Goal: Task Accomplishment & Management: Use online tool/utility

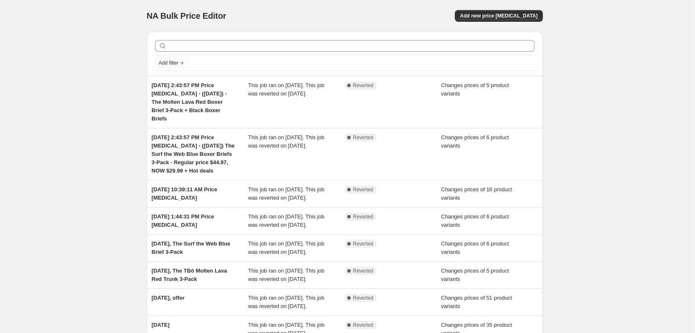
click at [74, 55] on div "NA Bulk Price Editor. This page is ready NA Bulk Price Editor Add new price [ME…" at bounding box center [344, 240] width 689 height 480
click at [657, 38] on div "NA Bulk Price Editor. This page is ready NA Bulk Price Editor Add new price [ME…" at bounding box center [344, 240] width 689 height 480
click at [524, 16] on span "Add new price [MEDICAL_DATA]" at bounding box center [499, 16] width 78 height 7
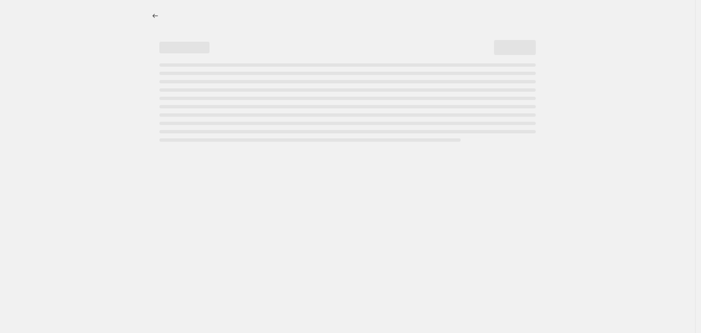
select select "percentage"
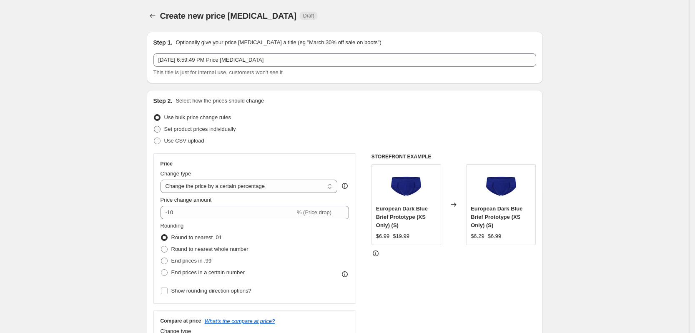
click at [195, 131] on span "Set product prices individually" at bounding box center [200, 129] width 72 height 6
click at [154, 126] on input "Set product prices individually" at bounding box center [154, 126] width 0 height 0
radio input "true"
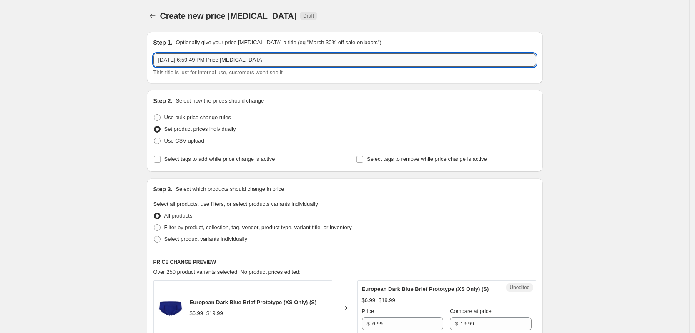
click at [291, 62] on input "[DATE] 6:59:49 PM Price [MEDICAL_DATA]" at bounding box center [344, 59] width 383 height 13
click at [291, 62] on input "[DATE] 6:59:49 PM Price [MEDICAL_DATA] -" at bounding box center [344, 59] width 383 height 13
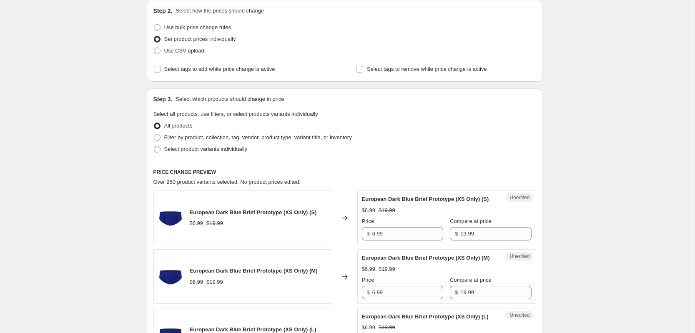
scroll to position [104, 0]
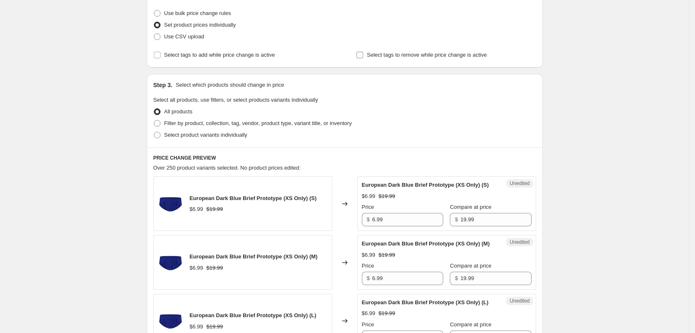
type input "[DATE] 6:59:49 PM Price [MEDICAL_DATA] - $9.99 FLASH SALE"
click at [370, 55] on span "Select tags to remove while price change is active" at bounding box center [427, 55] width 120 height 6
click at [363, 55] on input "Select tags to remove while price change is active" at bounding box center [360, 55] width 7 height 7
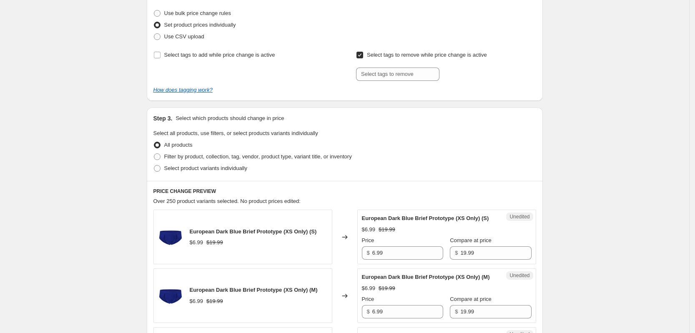
click at [360, 54] on input "Select tags to remove while price change is active" at bounding box center [360, 55] width 7 height 7
checkbox input "false"
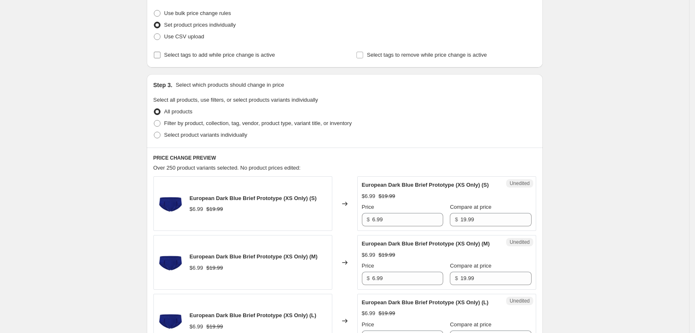
click at [217, 59] on span "Select tags to add while price change is active" at bounding box center [219, 55] width 111 height 8
click at [161, 58] on input "Select tags to add while price change is active" at bounding box center [157, 55] width 7 height 7
checkbox input "true"
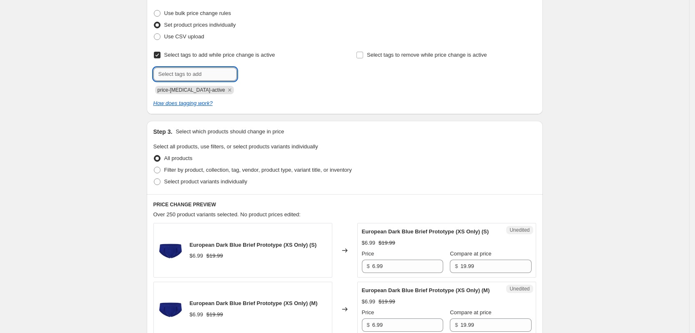
click at [197, 77] on input "text" at bounding box center [194, 74] width 83 height 13
type input "dc"
click at [260, 74] on span "dc" at bounding box center [258, 73] width 6 height 6
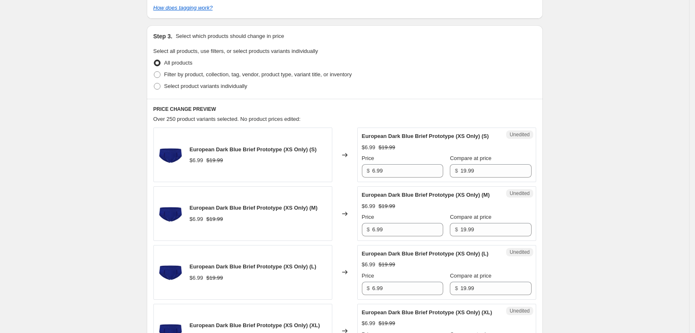
scroll to position [209, 0]
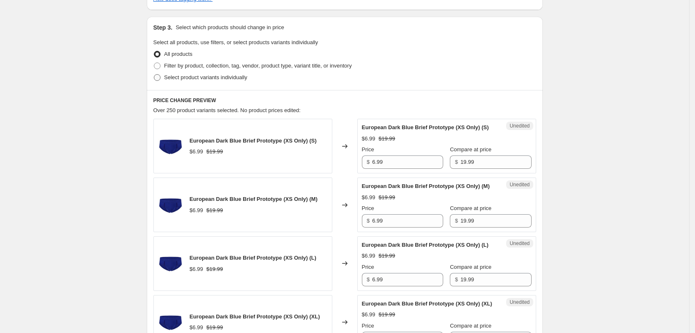
click at [178, 78] on span "Select product variants individually" at bounding box center [205, 77] width 83 height 6
click at [154, 75] on input "Select product variants individually" at bounding box center [154, 74] width 0 height 0
radio input "true"
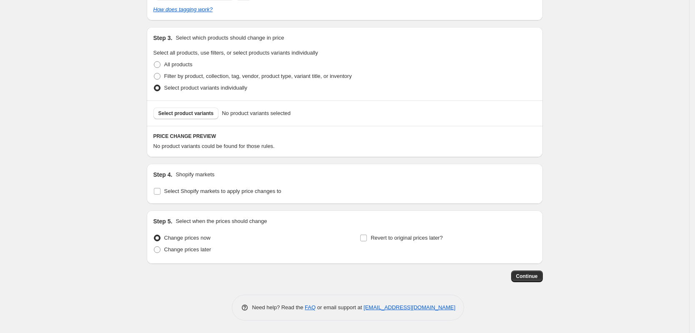
scroll to position [198, 0]
click at [183, 117] on button "Select product variants" at bounding box center [185, 114] width 65 height 12
click at [188, 109] on button "Select product variants" at bounding box center [185, 114] width 65 height 12
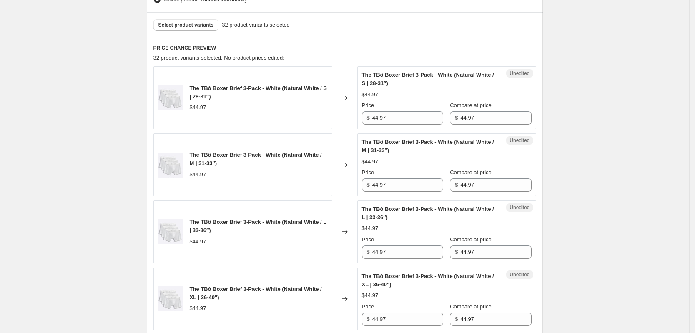
scroll to position [302, 0]
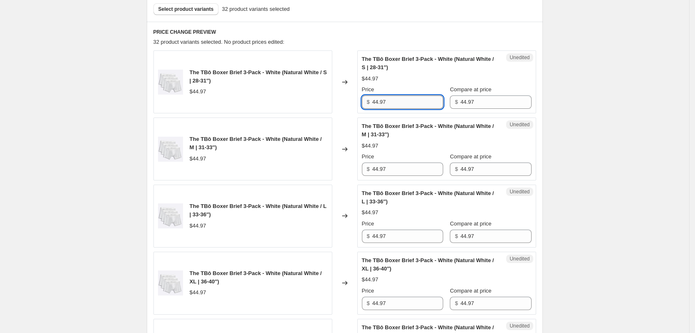
click at [395, 108] on input "44.97" at bounding box center [407, 102] width 71 height 13
type input "29.97"
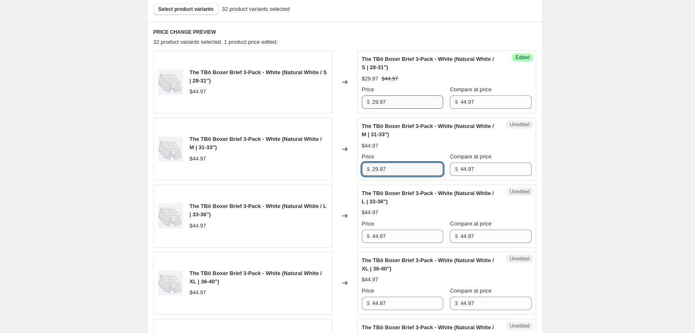
type input "29.97"
click at [400, 171] on input "29.97" at bounding box center [407, 169] width 71 height 13
click at [404, 234] on input "44.97" at bounding box center [407, 236] width 71 height 13
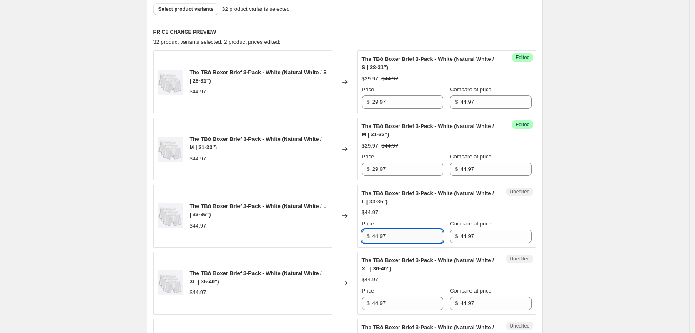
click at [404, 234] on input "44.97" at bounding box center [407, 236] width 71 height 13
paste input "29"
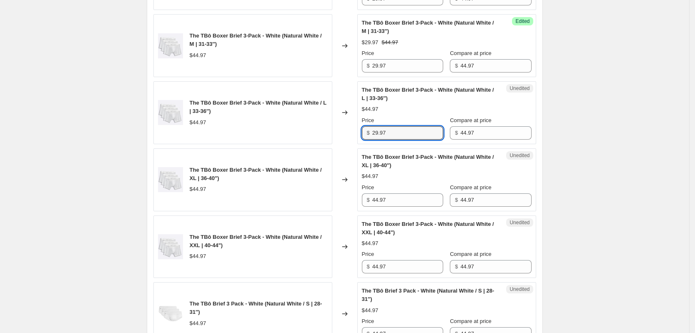
scroll to position [407, 0]
type input "29.97"
click at [408, 204] on input "44.97" at bounding box center [407, 199] width 71 height 13
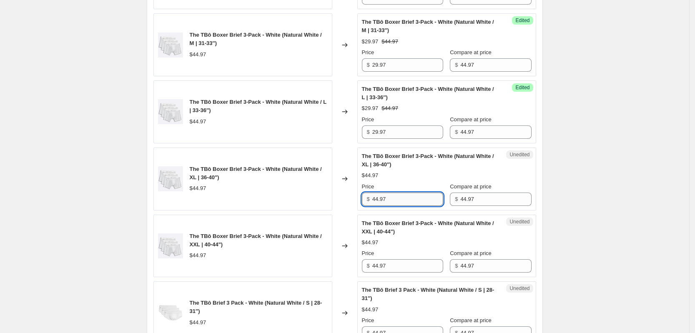
click at [408, 204] on input "44.97" at bounding box center [407, 199] width 71 height 13
paste input "29"
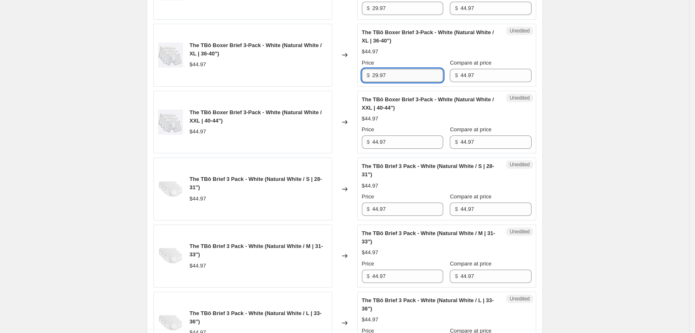
scroll to position [563, 0]
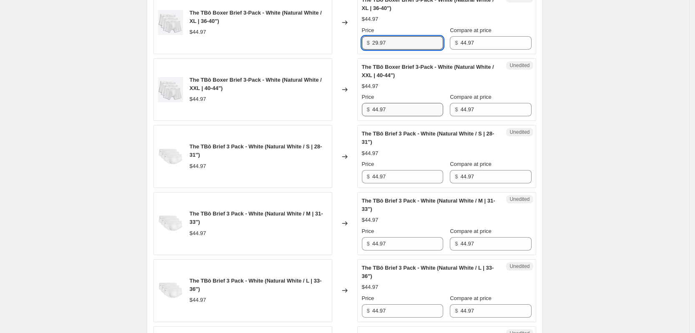
type input "29.97"
click at [402, 111] on input "44.97" at bounding box center [407, 109] width 71 height 13
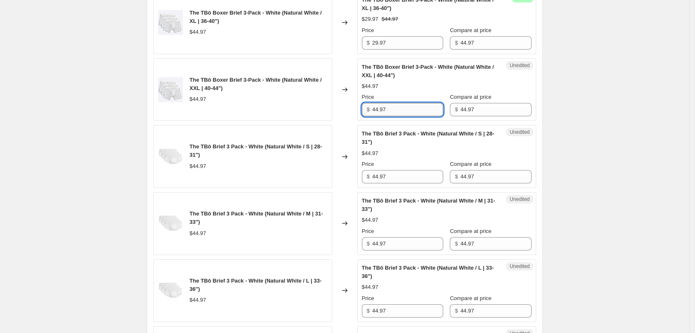
click at [402, 111] on input "44.97" at bounding box center [407, 109] width 71 height 13
paste input "29"
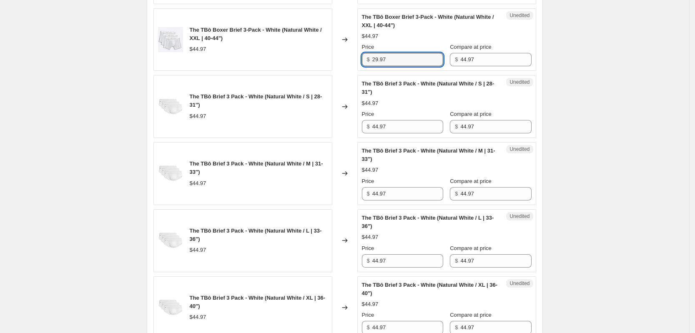
scroll to position [615, 0]
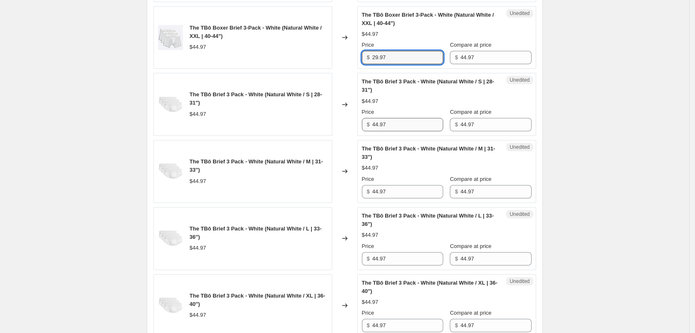
type input "29.97"
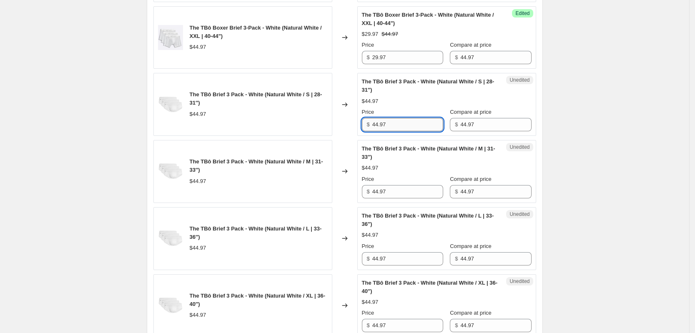
click at [397, 128] on input "44.97" at bounding box center [407, 124] width 71 height 13
paste input "29"
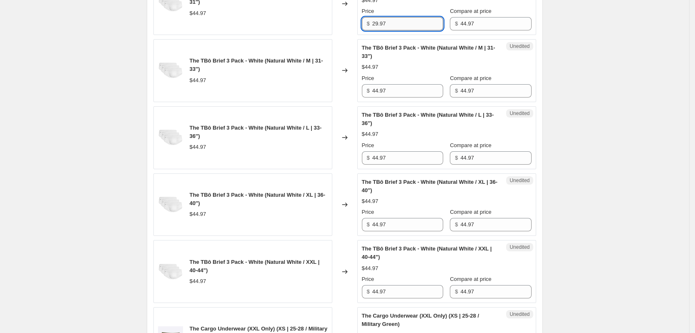
scroll to position [719, 0]
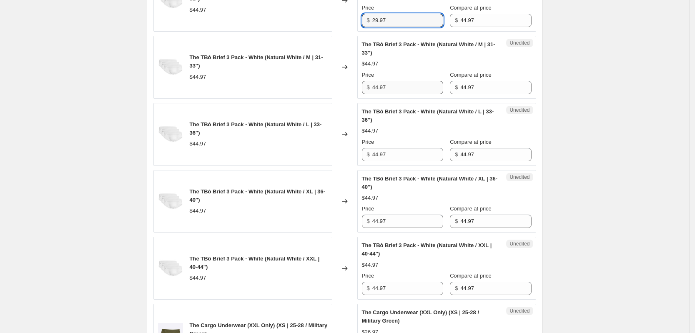
type input "29.97"
click at [403, 89] on input "44.97" at bounding box center [407, 87] width 71 height 13
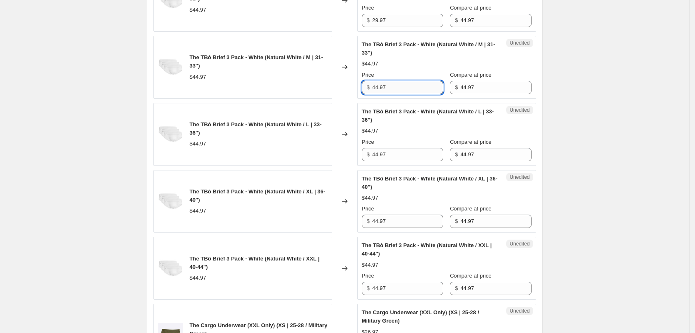
click at [403, 89] on input "44.97" at bounding box center [407, 87] width 71 height 13
paste input "29"
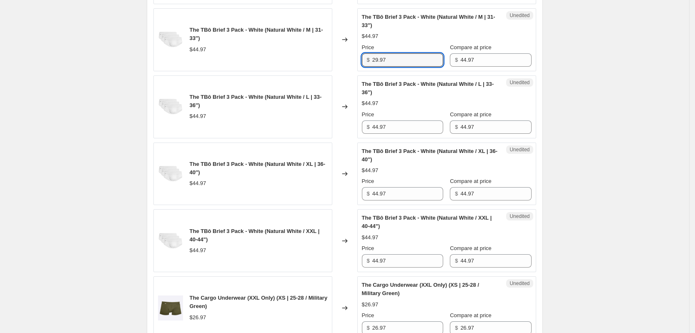
scroll to position [824, 0]
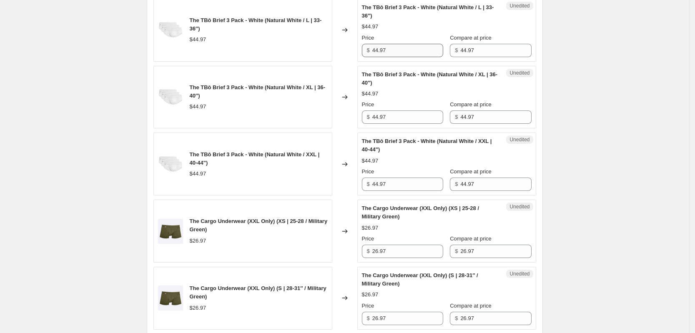
type input "29.97"
click at [398, 53] on input "44.97" at bounding box center [407, 50] width 71 height 13
paste input "29"
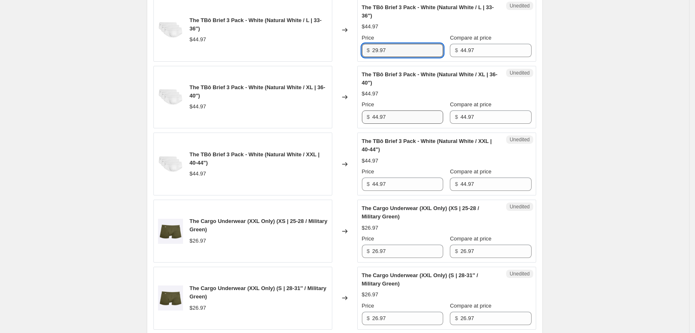
type input "29.97"
click at [399, 118] on input "44.97" at bounding box center [407, 117] width 71 height 13
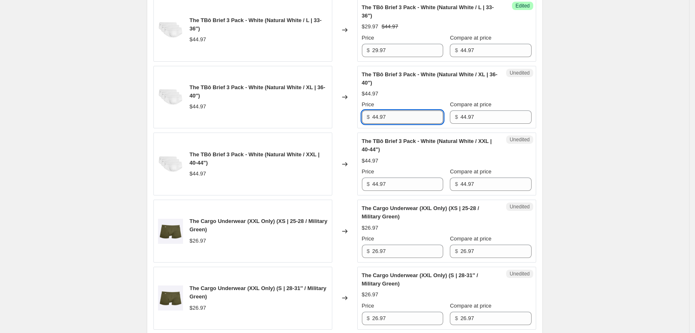
click at [399, 118] on input "44.97" at bounding box center [407, 117] width 71 height 13
paste input "29"
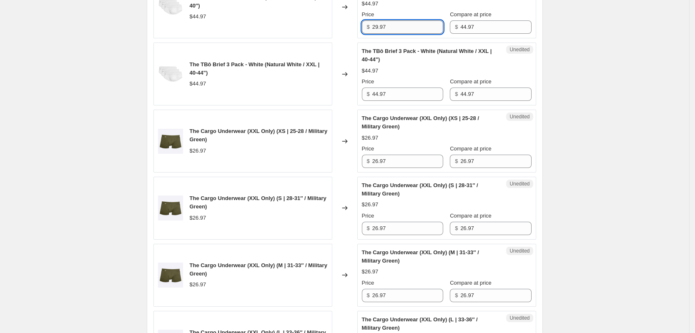
scroll to position [928, 0]
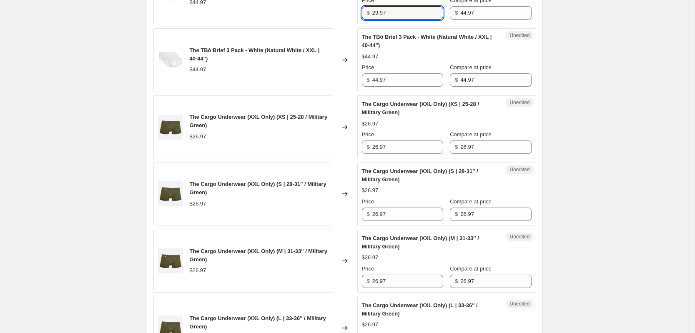
type input "29.97"
click at [397, 92] on div "The TBô Boxer Brief 3-Pack - White (Natural White / S | 28-31″) $44.97 Changed …" at bounding box center [344, 93] width 383 height 1337
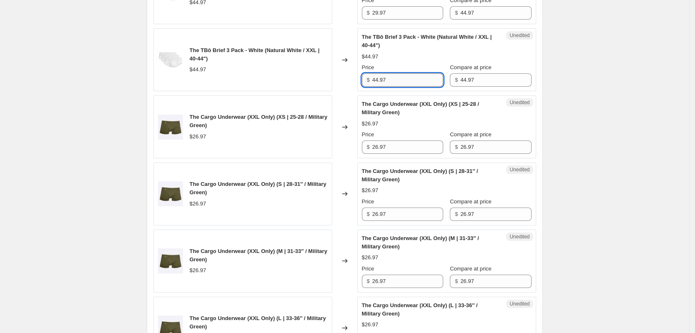
click at [395, 82] on input "44.97" at bounding box center [407, 79] width 71 height 13
paste input "29"
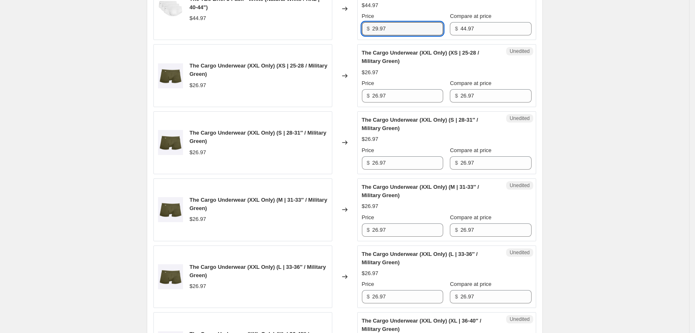
scroll to position [980, 0]
type input "29.97"
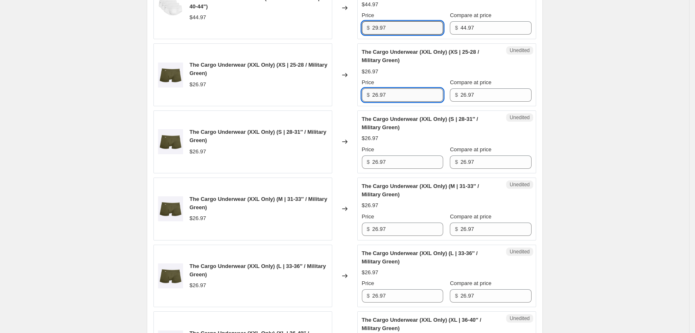
click at [395, 92] on input "26.97" at bounding box center [407, 94] width 71 height 13
type input "9.99"
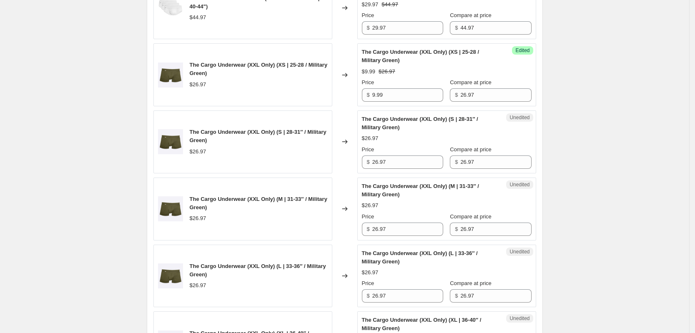
click at [398, 173] on div "Unedited The Cargo Underwear (XXL Only) (S | 28-31″ / Military Green) $26.97 Pr…" at bounding box center [446, 142] width 179 height 63
click at [387, 89] on input "9.99" at bounding box center [407, 94] width 71 height 13
click at [387, 90] on input "9.99" at bounding box center [407, 94] width 71 height 13
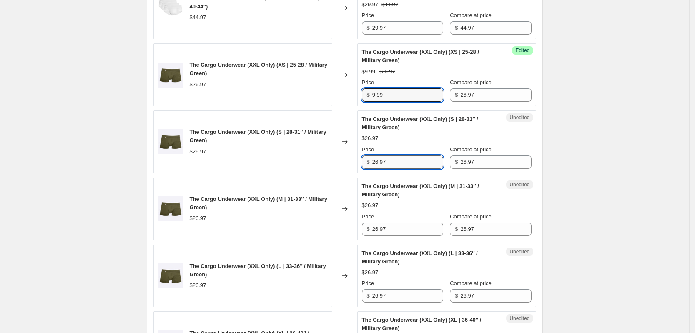
click at [395, 162] on input "26.97" at bounding box center [407, 162] width 71 height 13
paste input "9.99"
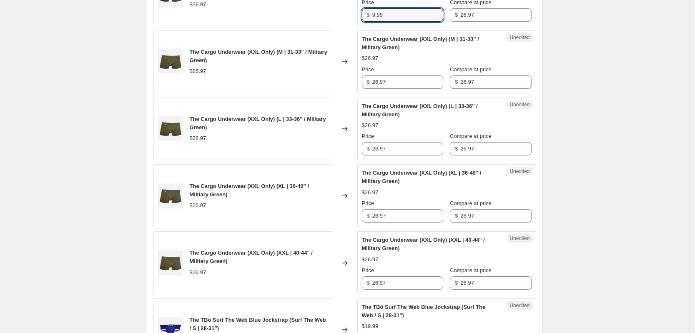
scroll to position [1137, 0]
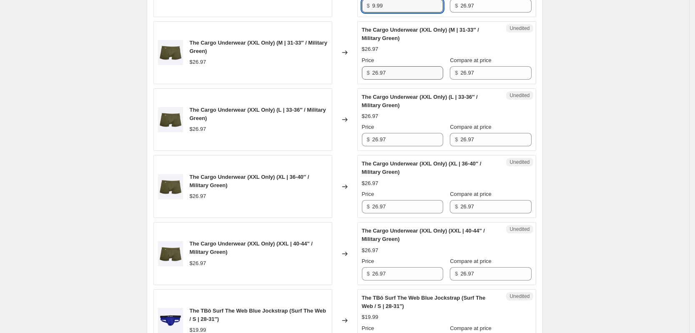
type input "9.99"
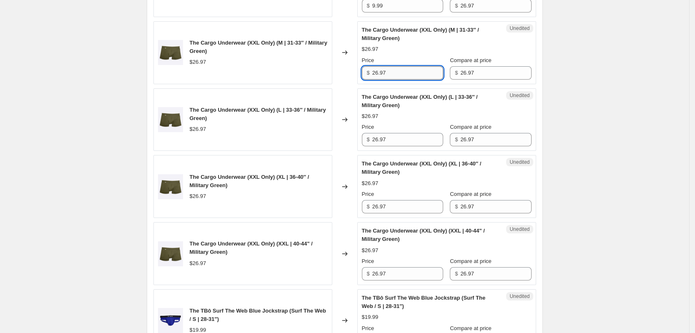
click at [387, 72] on input "26.97" at bounding box center [407, 72] width 71 height 13
paste input "9.99"
type input "9.99"
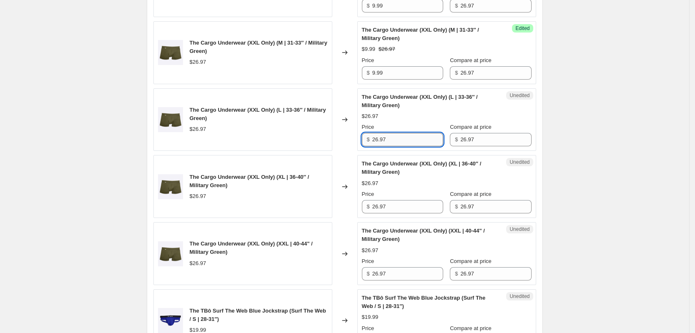
click at [411, 141] on input "26.97" at bounding box center [407, 139] width 71 height 13
paste input "9.99"
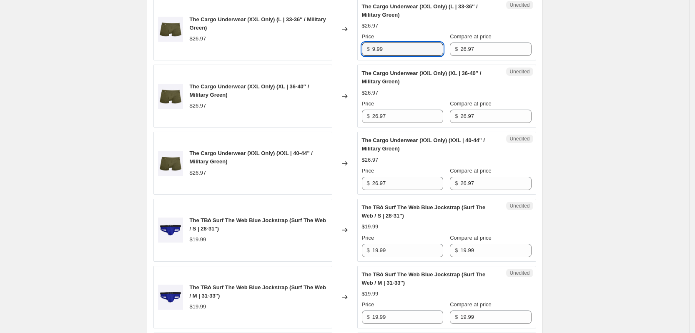
scroll to position [1241, 0]
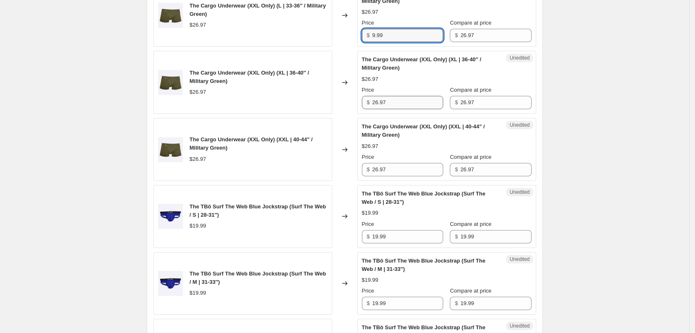
type input "9.99"
click at [399, 103] on input "26.97" at bounding box center [407, 102] width 71 height 13
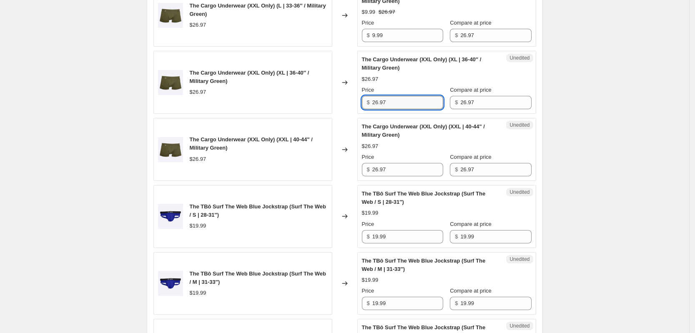
click at [399, 103] on input "26.97" at bounding box center [407, 102] width 71 height 13
paste input "9.99"
type input "9.99"
click at [408, 166] on input "26.97" at bounding box center [407, 169] width 71 height 13
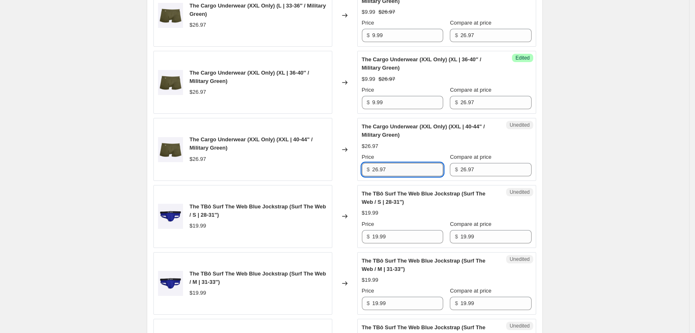
click at [408, 166] on input "26.97" at bounding box center [407, 169] width 71 height 13
paste input "9.99"
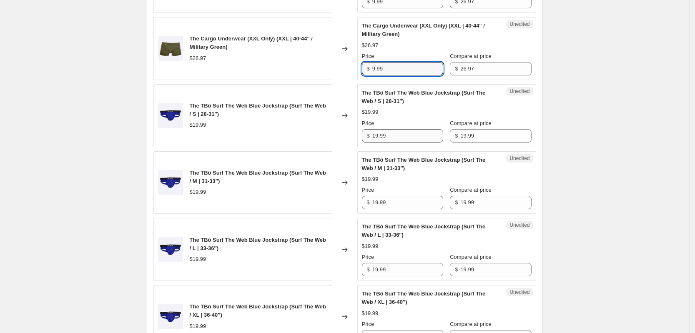
scroll to position [1345, 0]
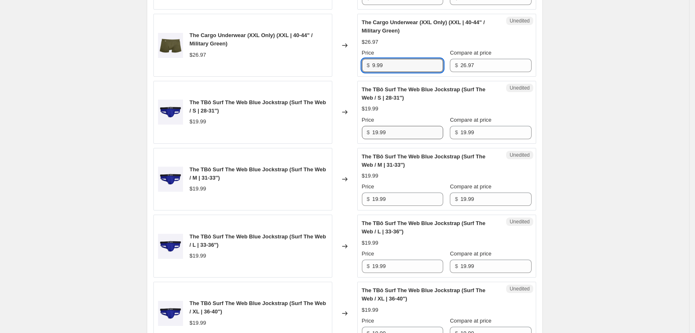
type input "9.99"
click at [402, 131] on input "19.99" at bounding box center [407, 132] width 71 height 13
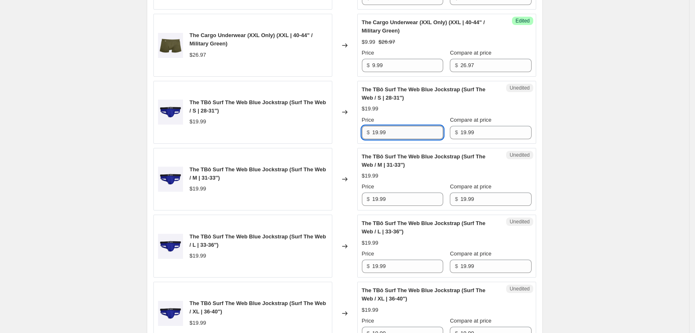
click at [402, 131] on input "19.99" at bounding box center [407, 132] width 71 height 13
paste input "text"
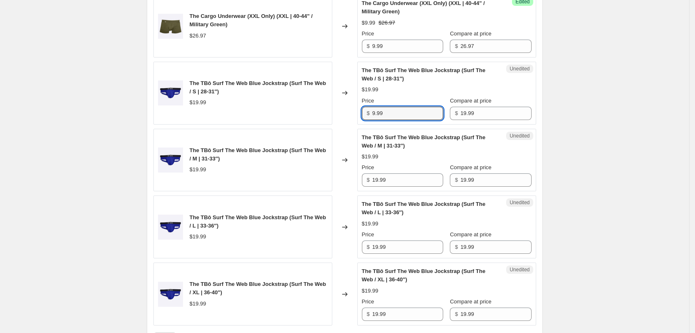
scroll to position [1397, 0]
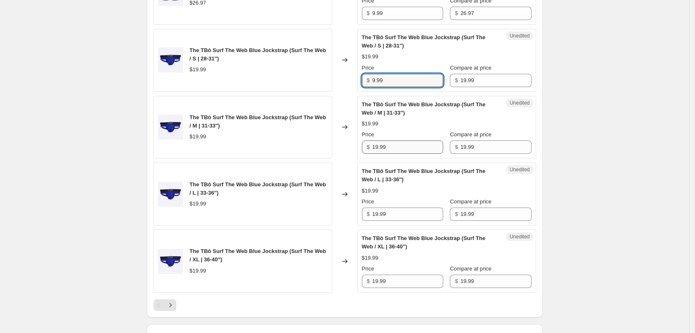
type input "9.99"
click at [400, 153] on input "19.99" at bounding box center [407, 147] width 71 height 13
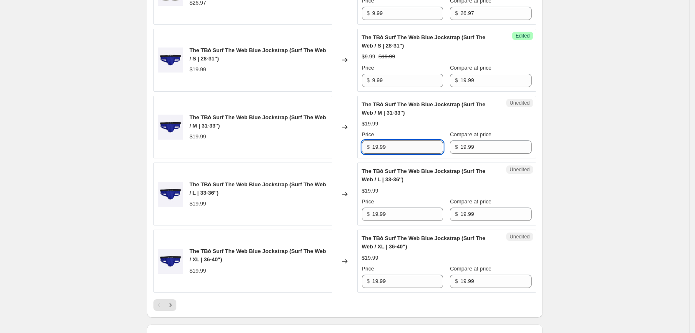
click at [400, 153] on input "19.99" at bounding box center [407, 147] width 71 height 13
paste input "text"
type input "9.99"
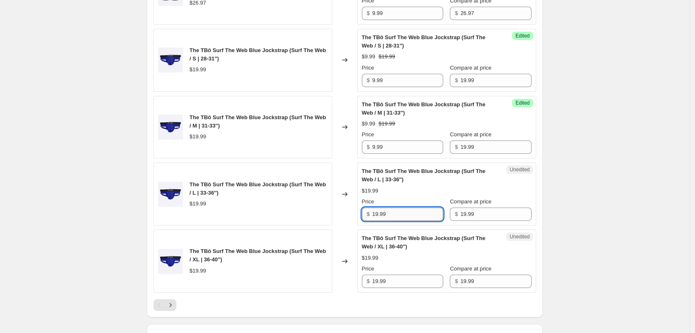
click at [392, 213] on input "19.99" at bounding box center [407, 214] width 71 height 13
paste input "text"
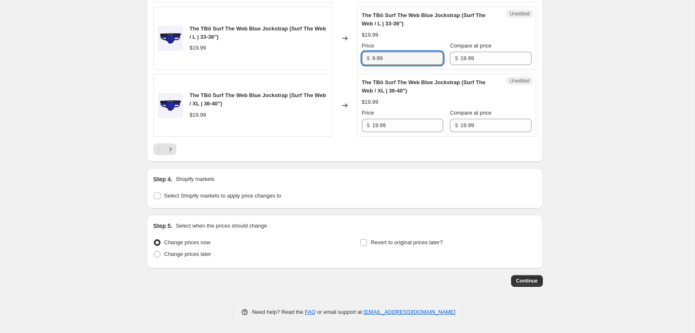
scroll to position [1554, 0]
type input "9.99"
click at [398, 123] on input "19.99" at bounding box center [407, 124] width 71 height 13
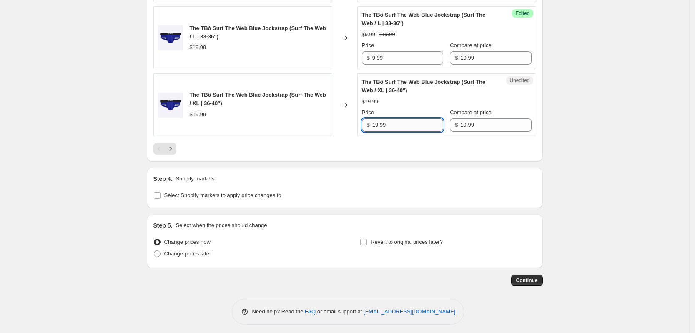
click at [398, 123] on input "19.99" at bounding box center [407, 124] width 71 height 13
paste input "text"
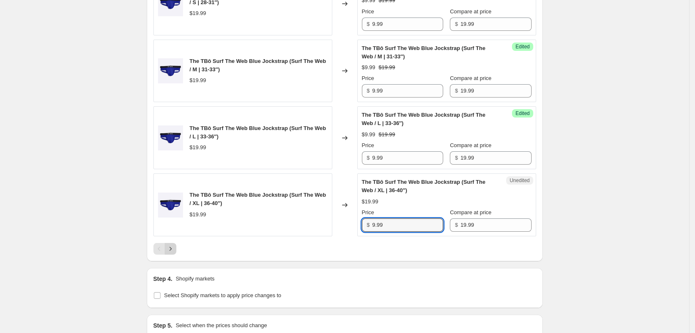
type input "9.99"
click at [175, 249] on icon "Next" at bounding box center [170, 249] width 8 height 8
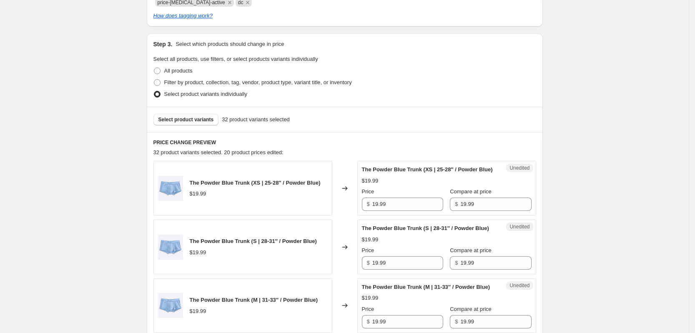
scroll to position [187, 0]
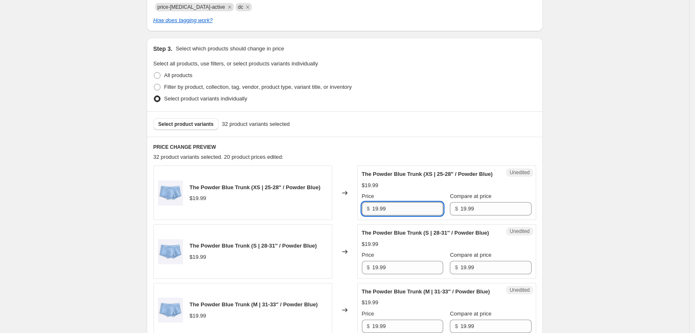
click at [395, 215] on input "19.99" at bounding box center [407, 208] width 71 height 13
paste input "text"
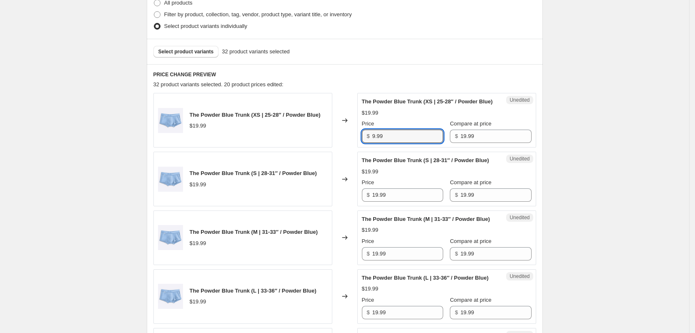
scroll to position [344, 0]
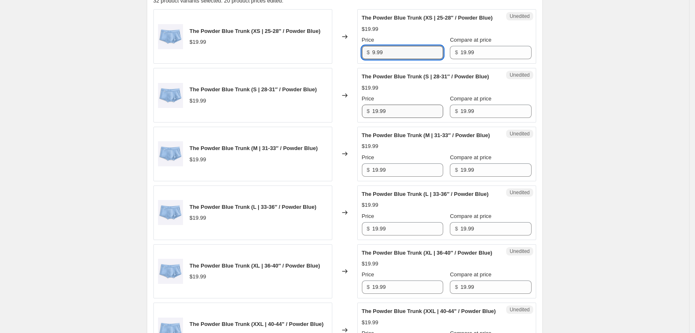
type input "9.99"
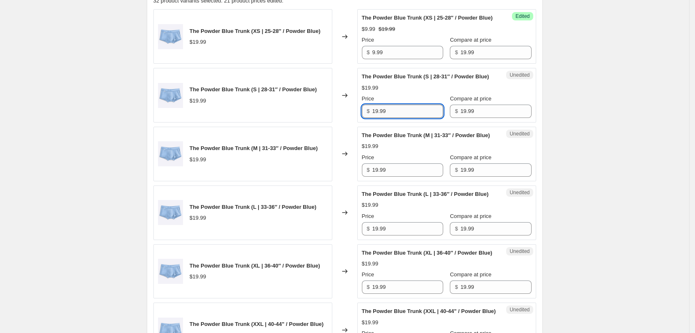
click at [394, 118] on input "19.99" at bounding box center [407, 111] width 71 height 13
paste input "text"
type input "9.99"
click at [402, 177] on input "19.99" at bounding box center [407, 170] width 71 height 13
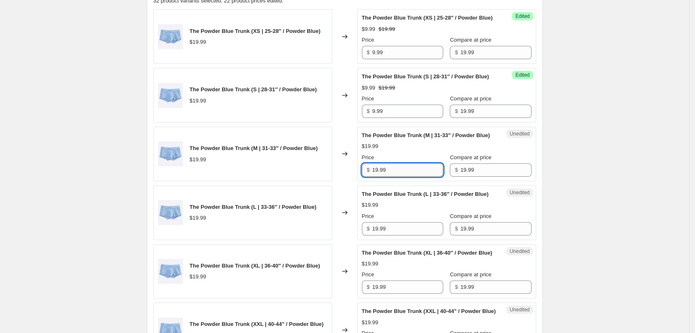
click at [402, 177] on input "19.99" at bounding box center [407, 170] width 71 height 13
paste input "text"
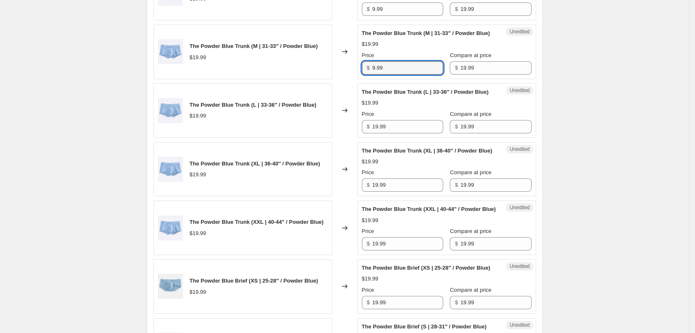
scroll to position [448, 0]
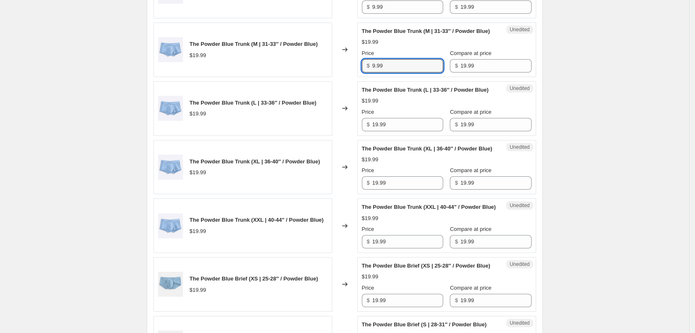
type input "9.99"
click at [398, 116] on div "Price" at bounding box center [402, 112] width 81 height 8
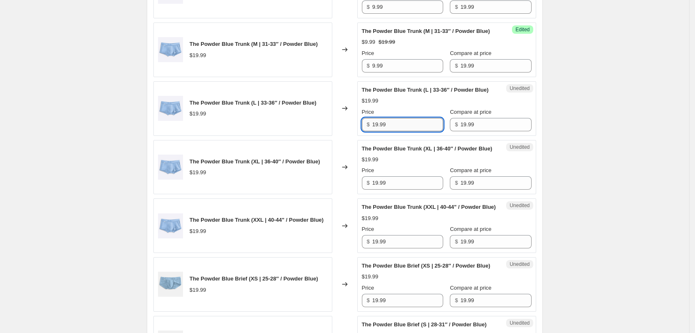
click at [397, 131] on input "19.99" at bounding box center [407, 124] width 71 height 13
paste input "text"
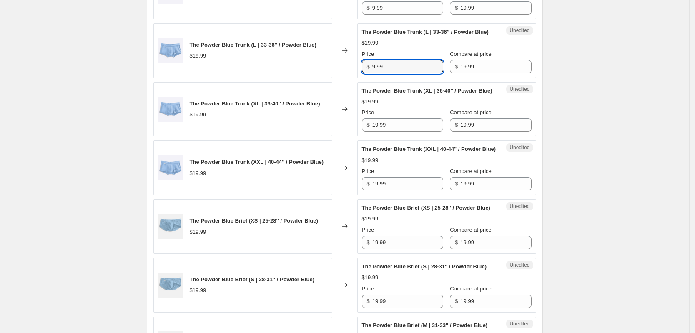
scroll to position [657, 0]
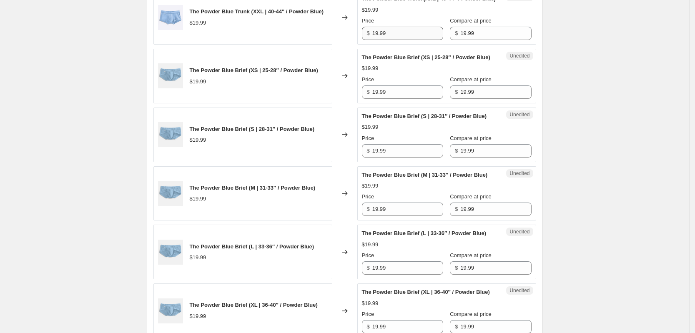
type input "9.99"
click at [407, 40] on input "19.99" at bounding box center [407, 33] width 71 height 13
paste input "text"
type input "9.99"
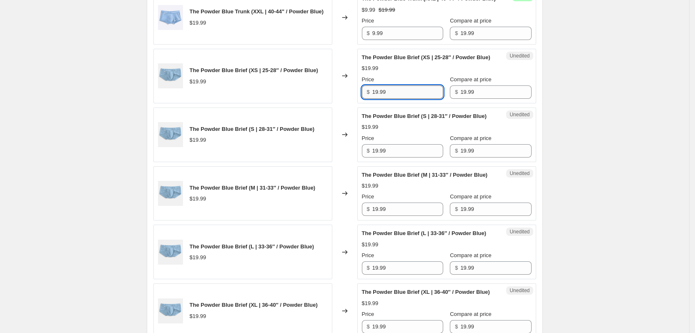
click at [407, 99] on input "19.99" at bounding box center [407, 92] width 71 height 13
paste input "text"
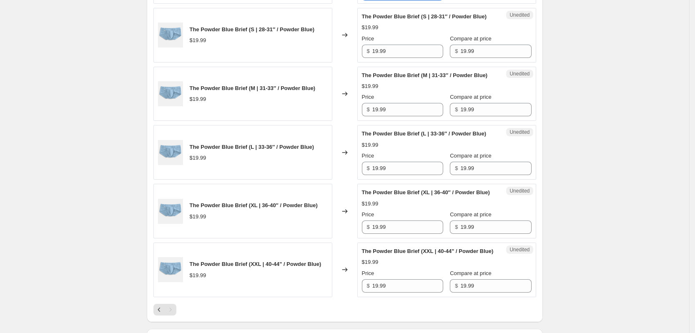
scroll to position [761, 0]
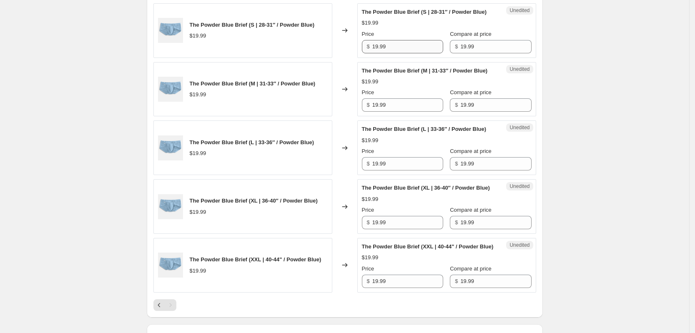
type input "9.99"
click at [404, 53] on input "19.99" at bounding box center [407, 46] width 71 height 13
paste input "text"
type input "9.99"
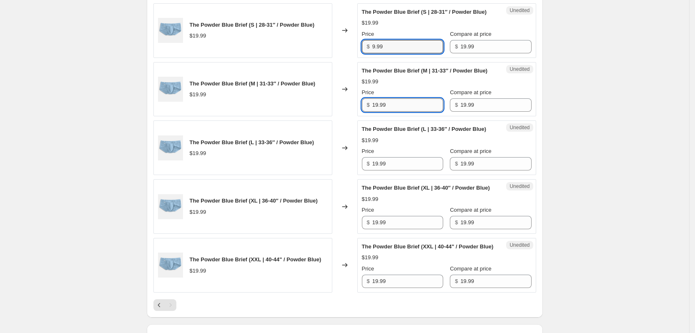
click at [405, 112] on input "19.99" at bounding box center [407, 104] width 71 height 13
paste input "text"
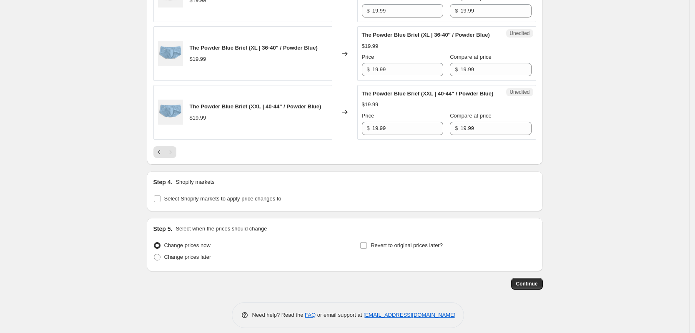
scroll to position [917, 0]
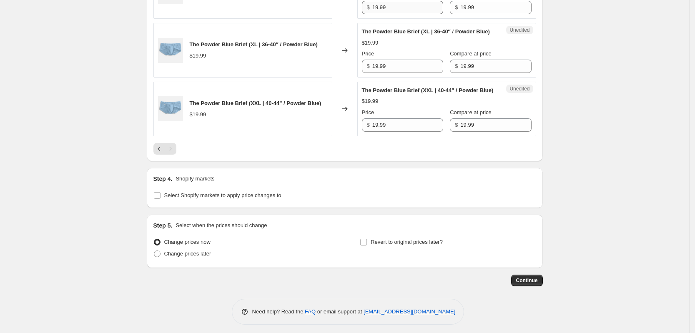
type input "9.99"
click at [394, 14] on input "19.99" at bounding box center [407, 7] width 71 height 13
paste input "text"
type input "9.99"
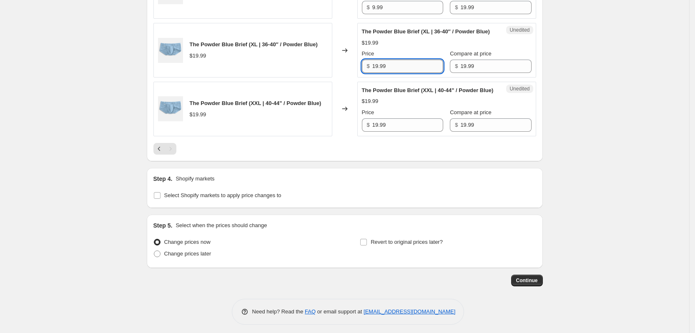
click at [395, 73] on input "19.99" at bounding box center [407, 66] width 71 height 13
paste input "text"
type input "9.99"
click at [393, 132] on input "19.99" at bounding box center [407, 124] width 71 height 13
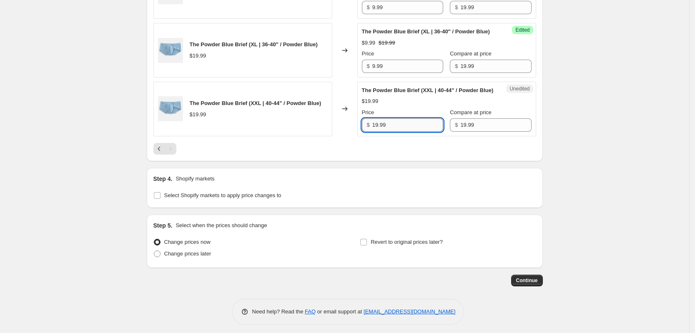
click at [393, 132] on input "19.99" at bounding box center [407, 124] width 71 height 13
paste input "text"
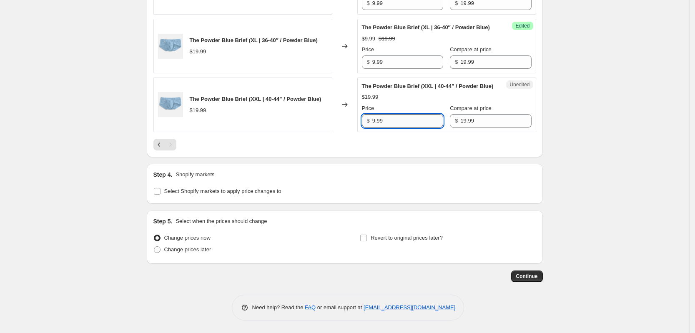
scroll to position [1021, 0]
type input "9.99"
click at [159, 253] on span at bounding box center [157, 250] width 7 height 7
click at [154, 247] on input "Change prices later" at bounding box center [154, 247] width 0 height 0
radio input "true"
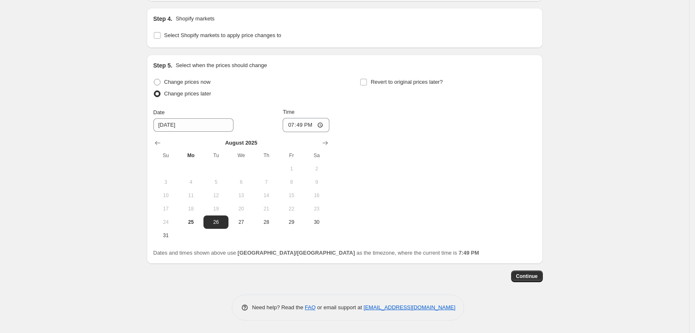
scroll to position [1126, 0]
click at [368, 88] on label "Revert to original prices later?" at bounding box center [401, 82] width 83 height 12
click at [367, 86] on input "Revert to original prices later?" at bounding box center [363, 82] width 7 height 7
checkbox input "true"
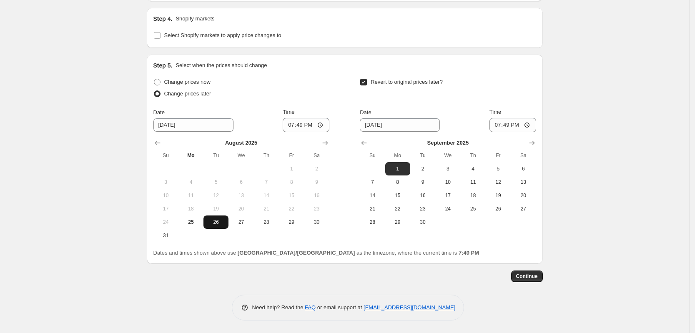
click at [216, 229] on button "26" at bounding box center [216, 222] width 25 height 13
click at [365, 145] on icon "Show previous month, August 2025" at bounding box center [364, 143] width 5 height 4
click at [459, 229] on button "27" at bounding box center [447, 222] width 25 height 13
type input "[DATE]"
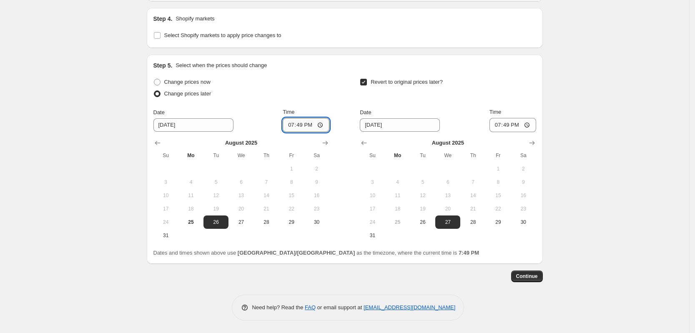
click at [308, 132] on input "19:49" at bounding box center [306, 125] width 47 height 14
click at [294, 132] on input "19:49" at bounding box center [306, 125] width 47 height 14
type input "21:49"
click at [289, 132] on input "21:49" at bounding box center [306, 125] width 47 height 14
click at [293, 132] on input "21:49" at bounding box center [306, 125] width 47 height 14
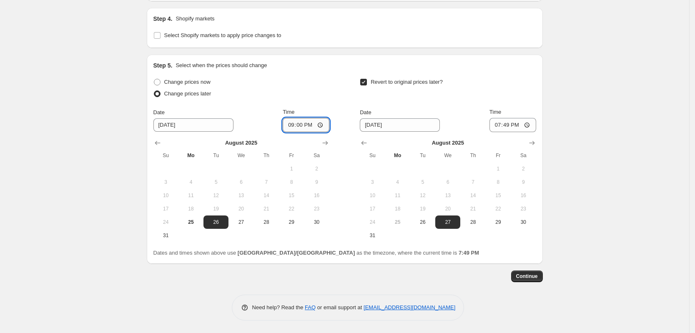
click at [309, 132] on input "21:00" at bounding box center [306, 125] width 47 height 14
click at [321, 132] on input "21:00" at bounding box center [306, 125] width 47 height 14
type input "09:00"
click at [518, 132] on input "19:49" at bounding box center [513, 125] width 47 height 14
click at [499, 132] on input "19:49" at bounding box center [513, 125] width 47 height 14
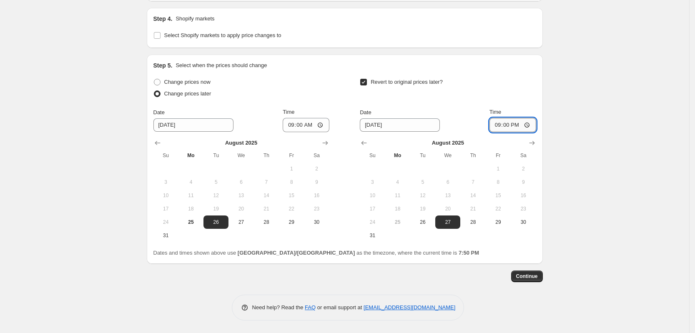
type input "09:00"
click at [526, 272] on button "Continue" at bounding box center [527, 277] width 32 height 12
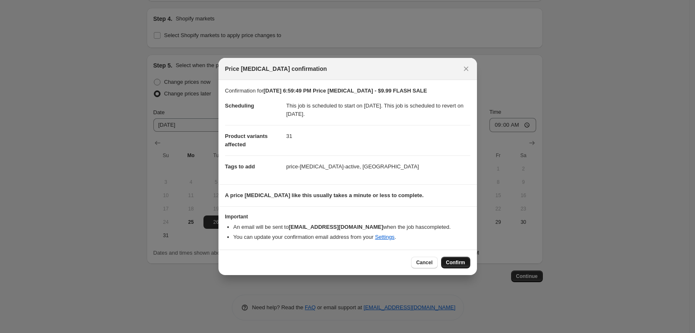
click at [450, 262] on span "Confirm" at bounding box center [455, 262] width 19 height 7
